Goal: Task Accomplishment & Management: Manage account settings

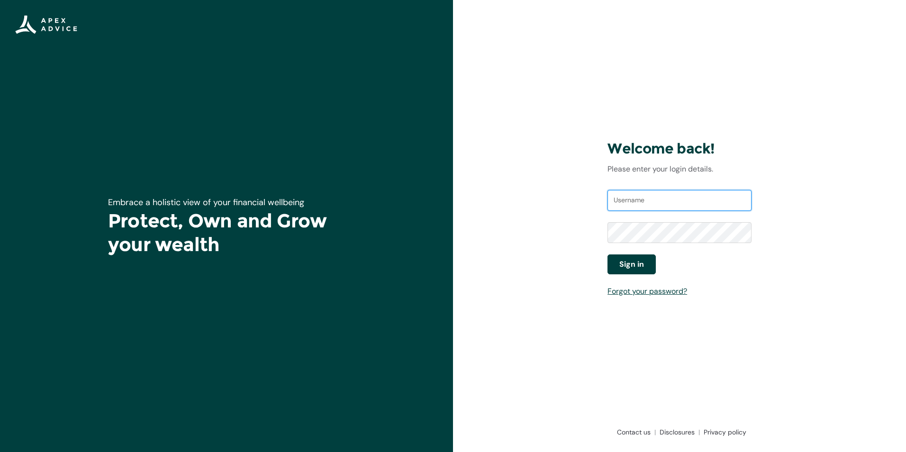
type input "[EMAIL_ADDRESS][DOMAIN_NAME]"
click at [632, 264] on span "Sign in" at bounding box center [631, 264] width 25 height 11
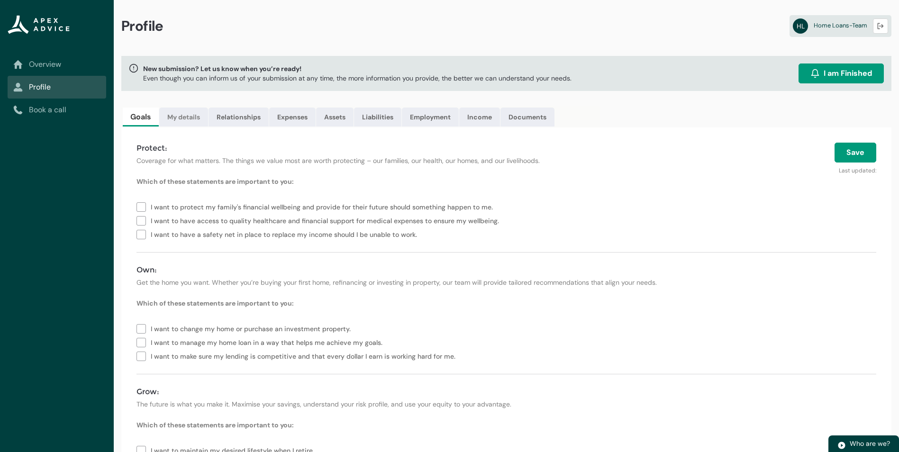
click at [181, 115] on link "My details" at bounding box center [183, 117] width 49 height 19
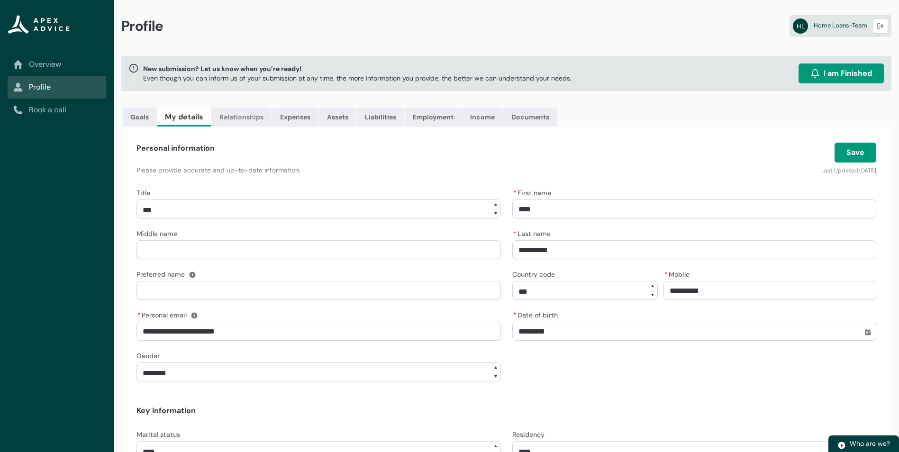
click at [229, 118] on link "Relationships" at bounding box center [241, 117] width 60 height 19
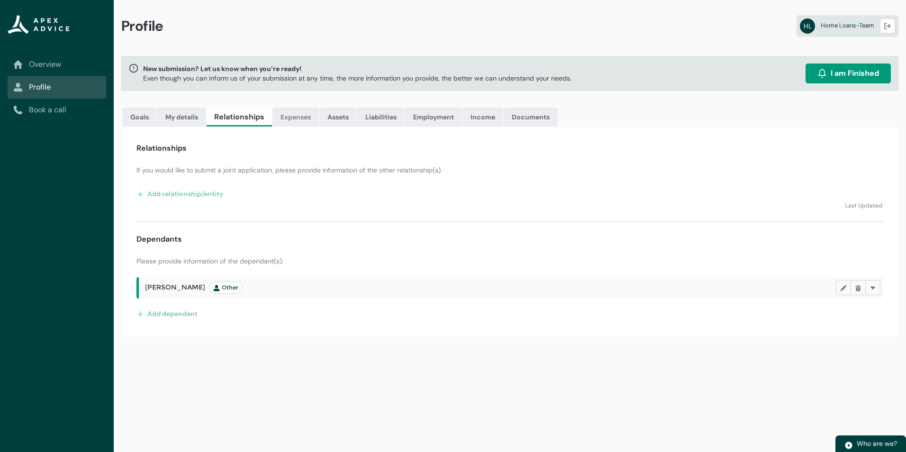
click at [297, 117] on link "Expenses" at bounding box center [296, 117] width 46 height 19
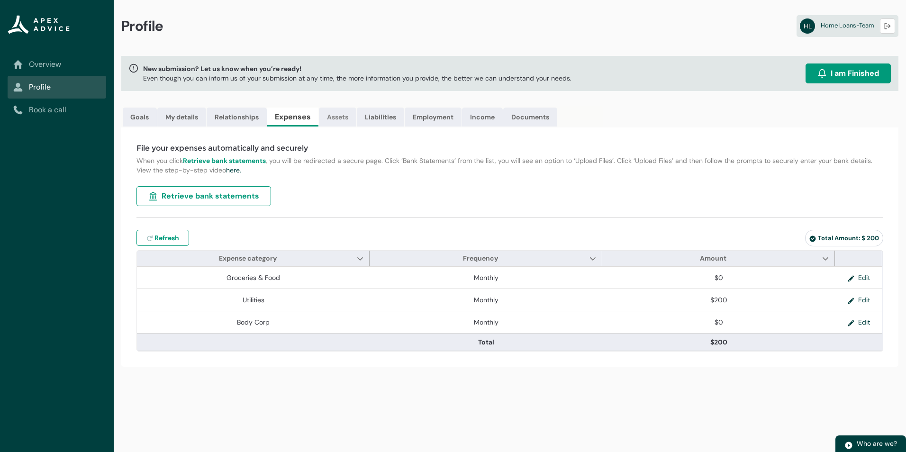
click at [345, 117] on link "Assets" at bounding box center [337, 117] width 37 height 19
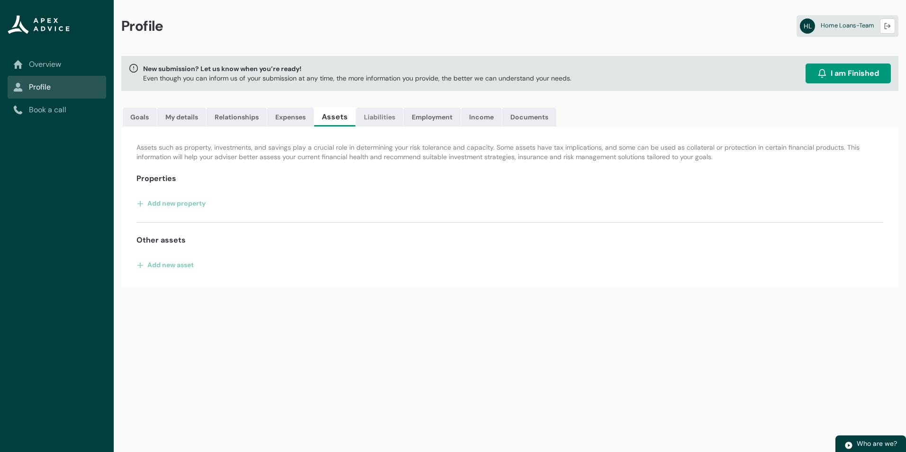
click at [359, 117] on link "Liabilities" at bounding box center [379, 117] width 47 height 19
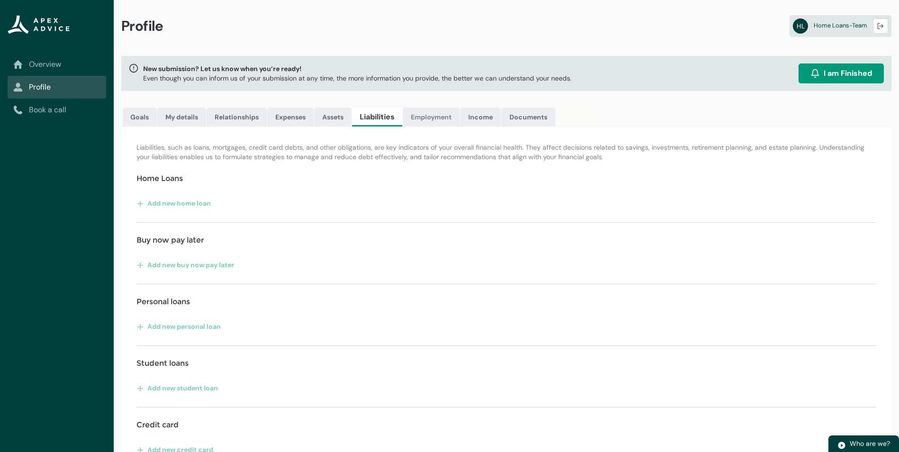
click at [443, 122] on link "Employment" at bounding box center [431, 117] width 57 height 19
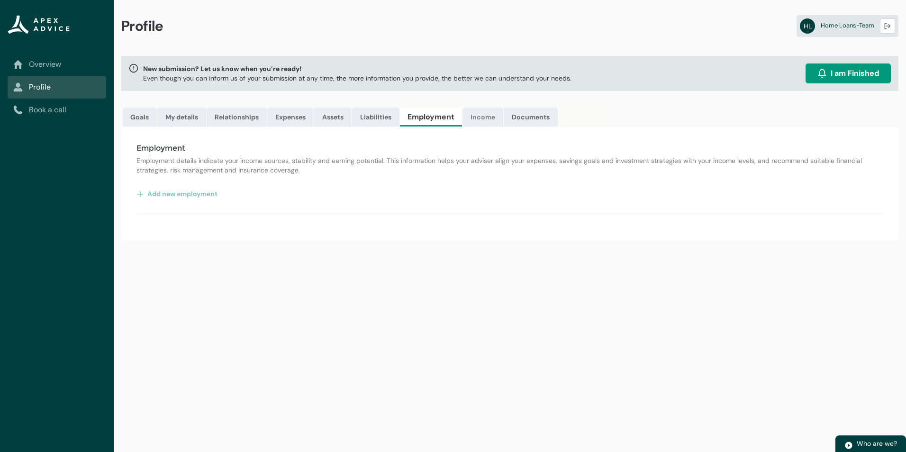
click at [481, 121] on link "Income" at bounding box center [483, 117] width 41 height 19
click at [529, 119] on link "Documents" at bounding box center [528, 117] width 54 height 19
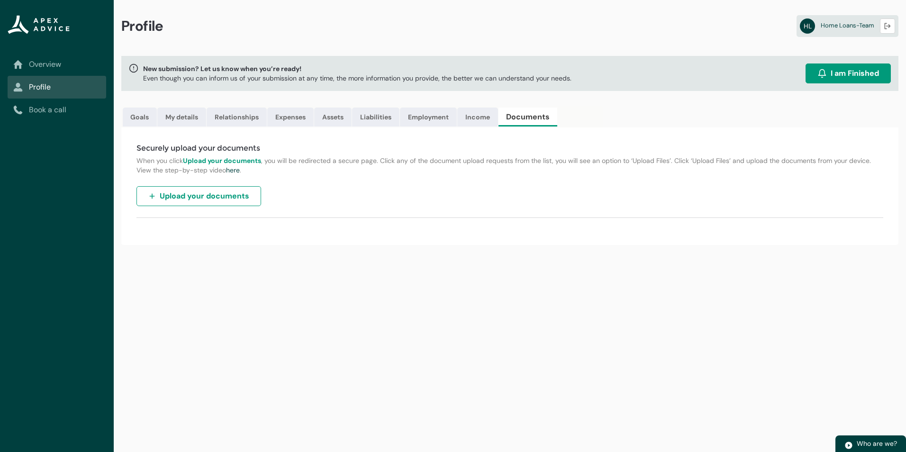
click at [33, 68] on link "Overview" at bounding box center [56, 64] width 87 height 11
